Goal: Information Seeking & Learning: Check status

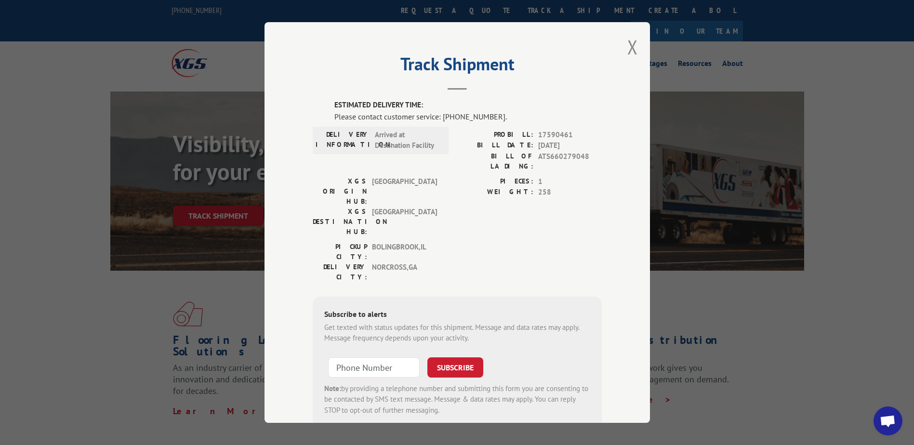
click at [635, 41] on div "Track Shipment ESTIMATED DELIVERY TIME: Please contact customer service: [PHONE…" at bounding box center [458, 222] width 386 height 401
click at [629, 45] on button "Close modal" at bounding box center [632, 47] width 11 height 26
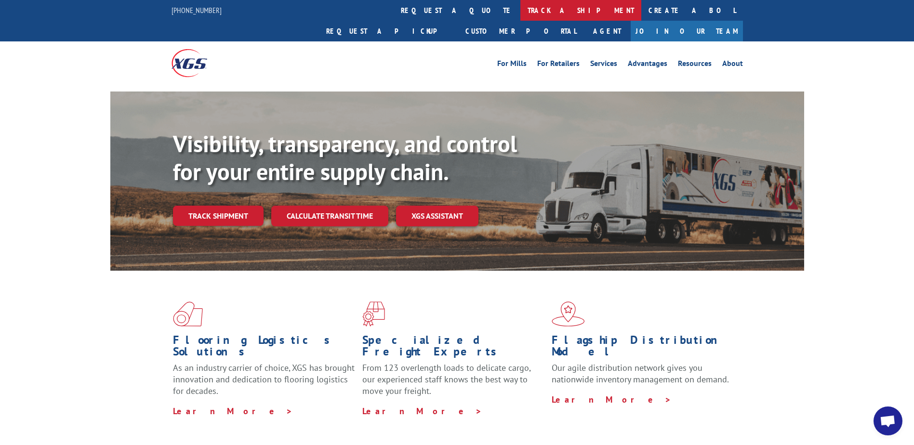
click at [520, 12] on link "track a shipment" at bounding box center [580, 10] width 121 height 21
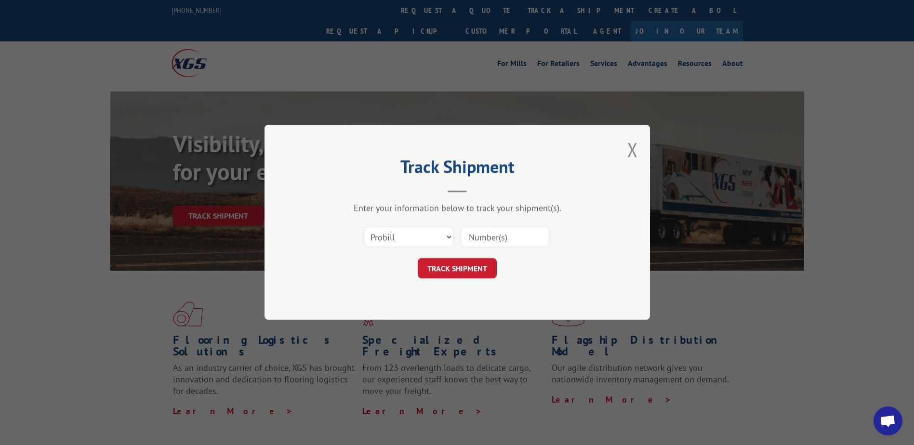
click at [500, 233] on input at bounding box center [505, 237] width 89 height 20
type input "17594424"
click button "TRACK SHIPMENT" at bounding box center [457, 269] width 79 height 20
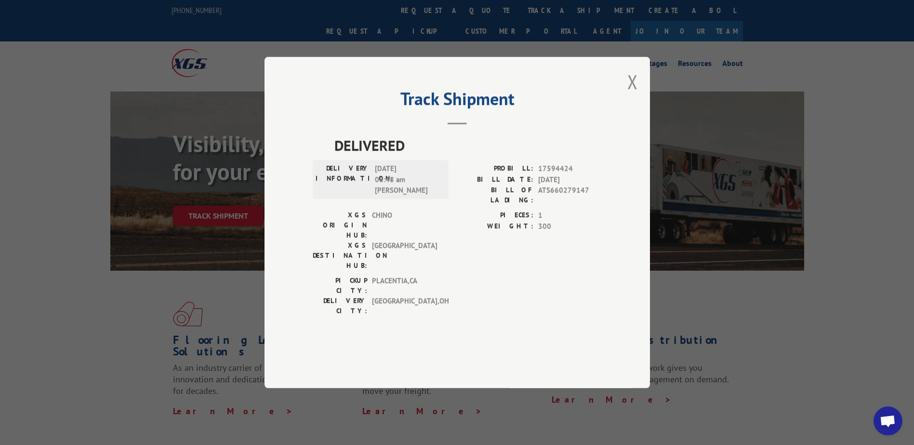
click at [634, 94] on button "Close modal" at bounding box center [632, 82] width 11 height 26
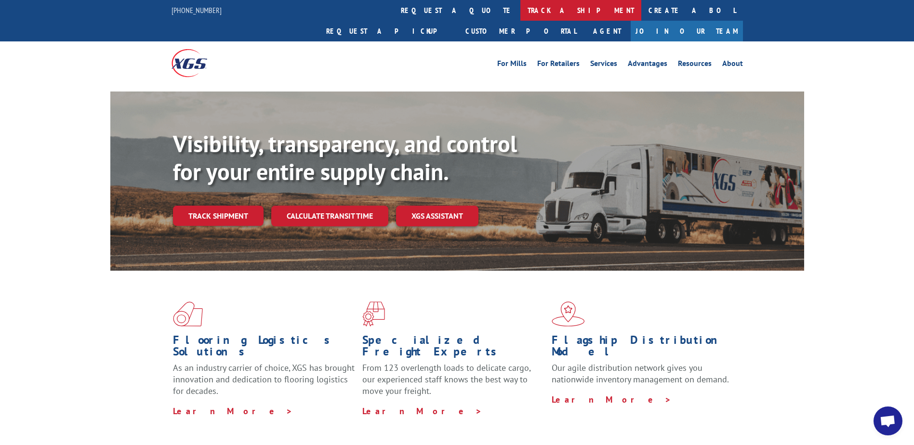
click at [520, 12] on link "track a shipment" at bounding box center [580, 10] width 121 height 21
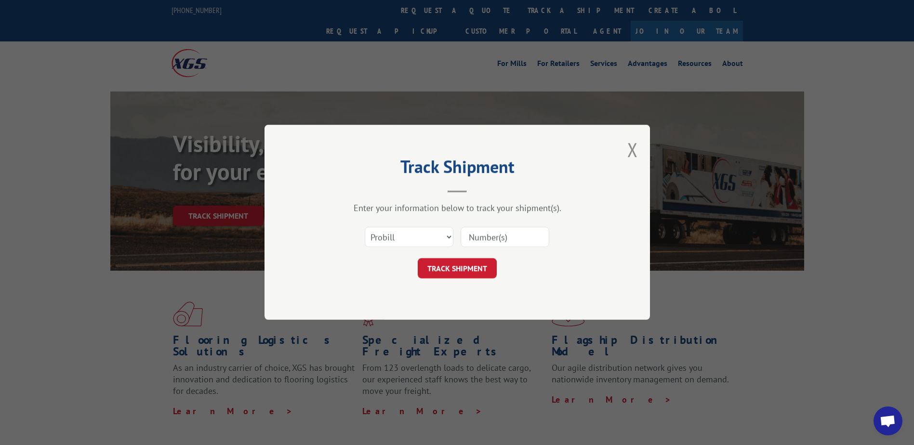
click at [490, 232] on input at bounding box center [505, 237] width 89 height 20
type input "17597686"
click button "TRACK SHIPMENT" at bounding box center [457, 269] width 79 height 20
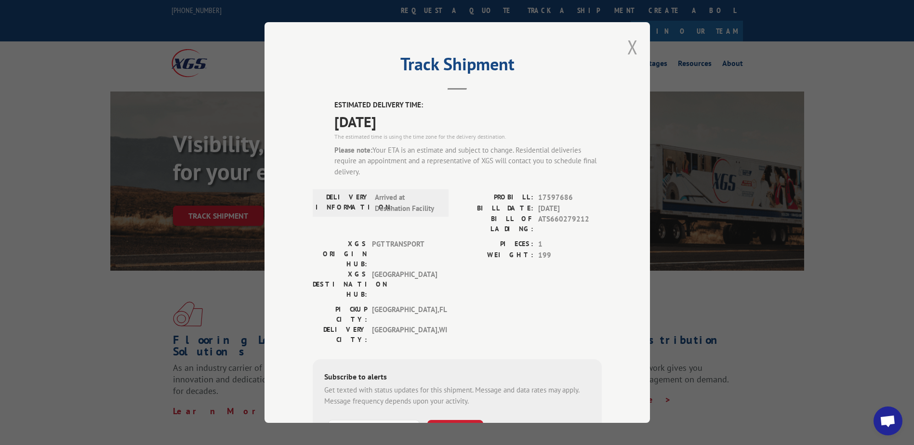
click at [627, 44] on button "Close modal" at bounding box center [632, 47] width 11 height 26
